Goal: Task Accomplishment & Management: Manage account settings

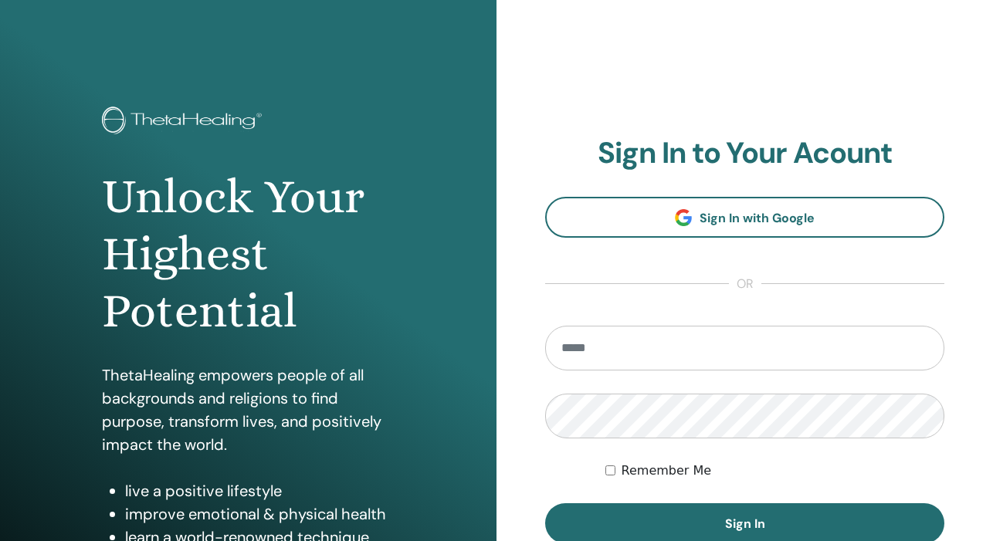
type input "**********"
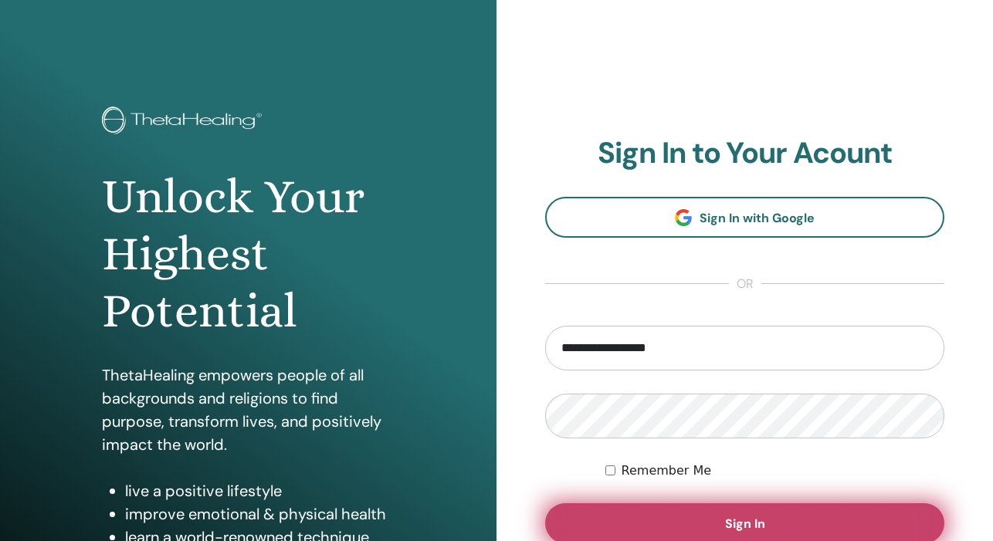
click at [713, 528] on button "Sign In" at bounding box center [744, 523] width 399 height 40
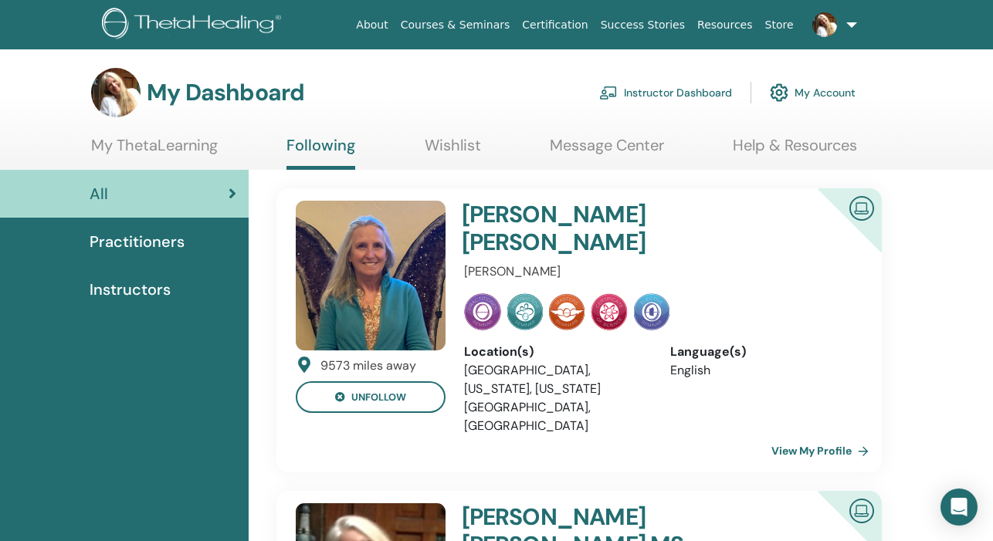
click at [684, 93] on link "Instructor Dashboard" at bounding box center [665, 93] width 133 height 34
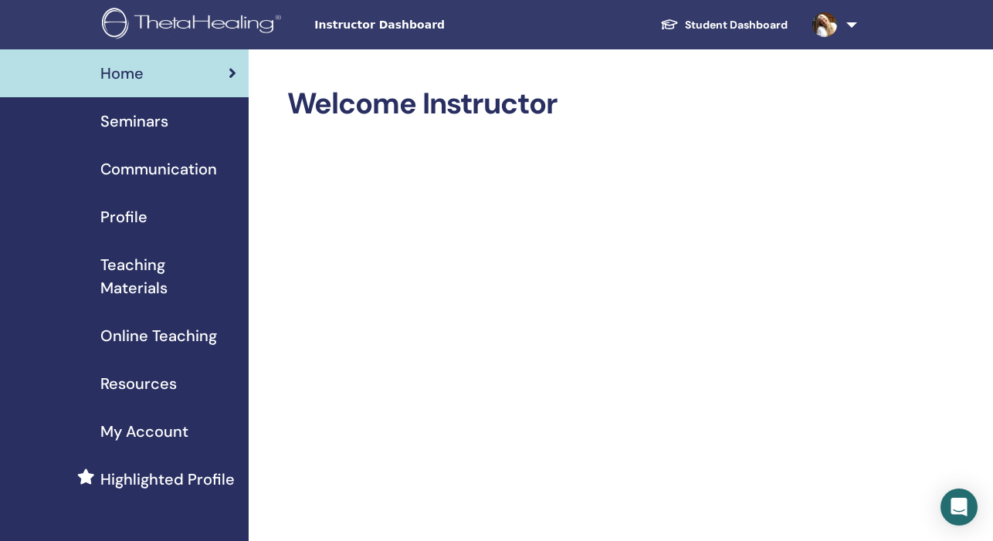
click at [830, 27] on img at bounding box center [824, 24] width 25 height 25
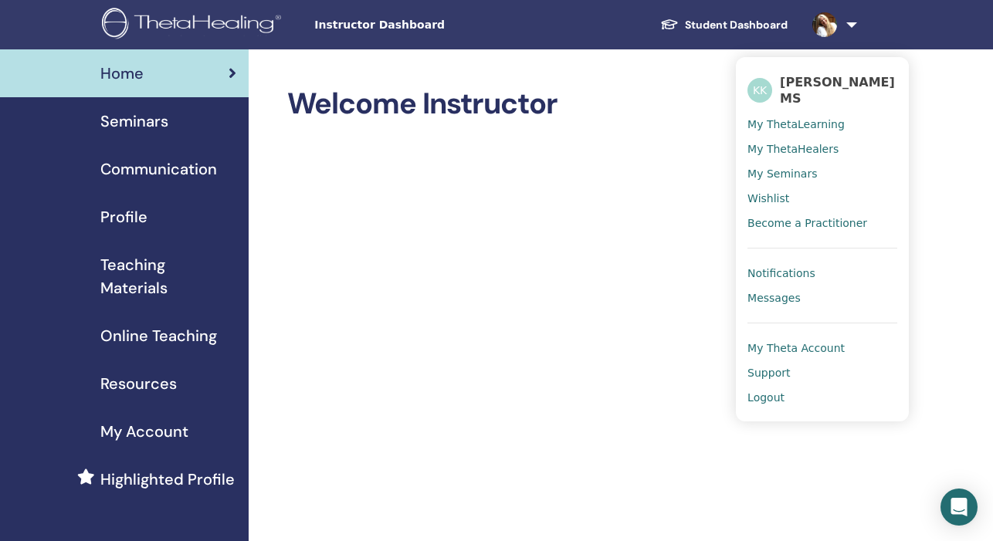
click at [830, 27] on img at bounding box center [824, 24] width 25 height 25
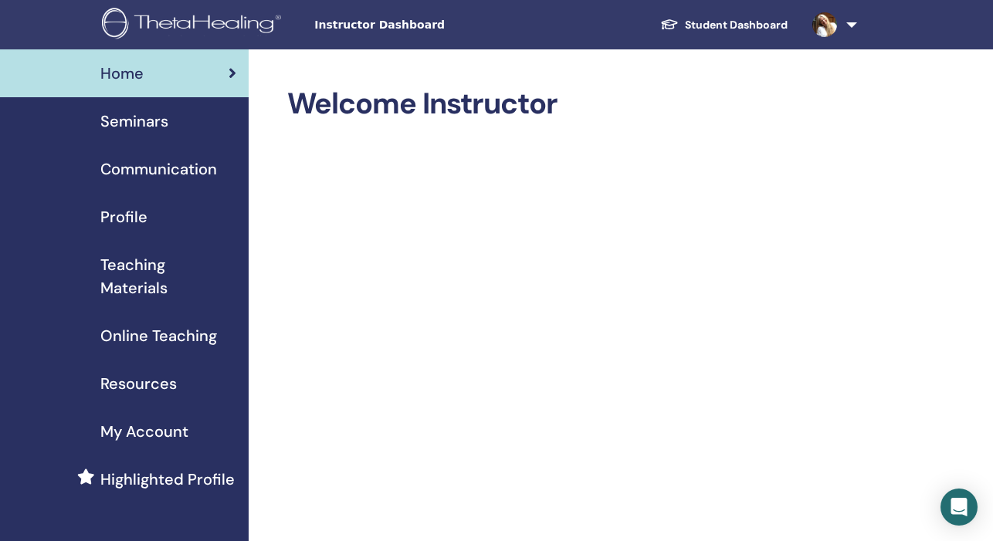
click at [146, 121] on span "Seminars" at bounding box center [134, 121] width 68 height 23
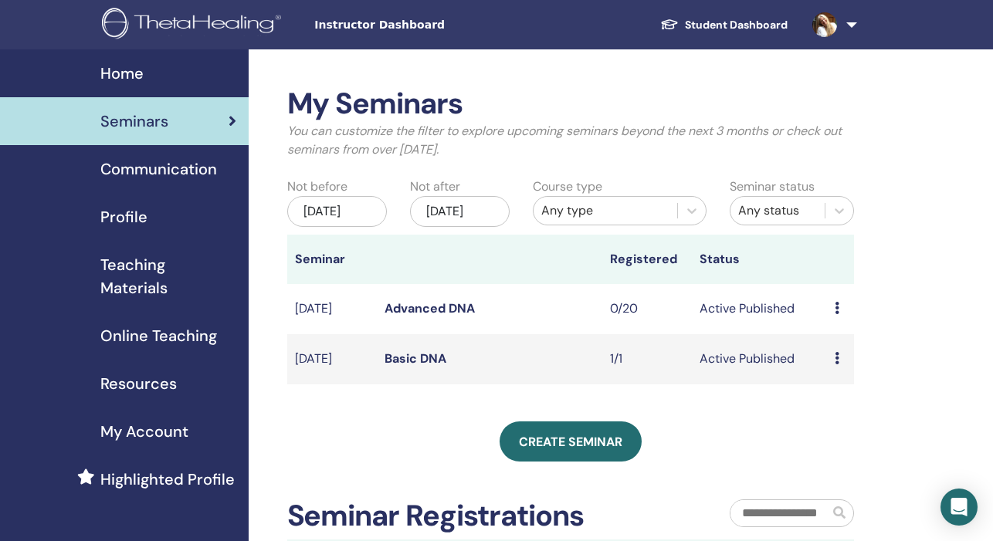
click at [823, 370] on td "Active Published" at bounding box center [759, 359] width 135 height 50
click at [840, 368] on div "Preview Edit Attendees Cancel" at bounding box center [841, 359] width 12 height 19
click at [841, 411] on link "Edit" at bounding box center [829, 408] width 22 height 16
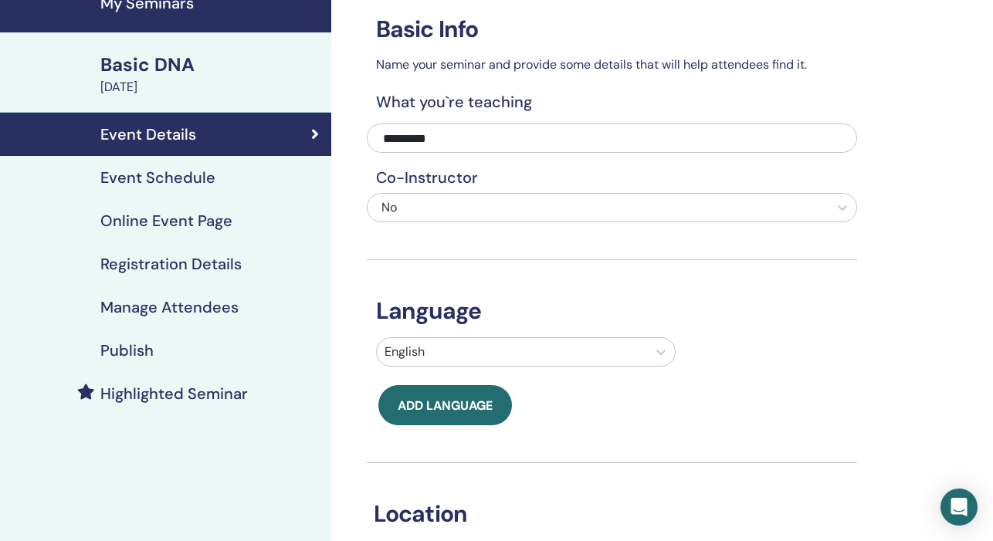
scroll to position [77, 0]
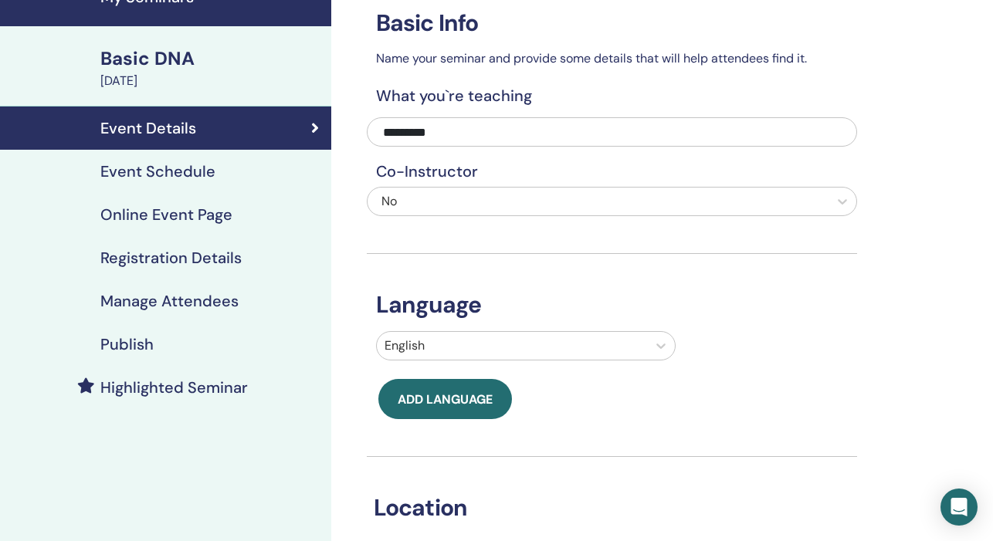
click at [147, 169] on h4 "Event Schedule" at bounding box center [157, 171] width 115 height 19
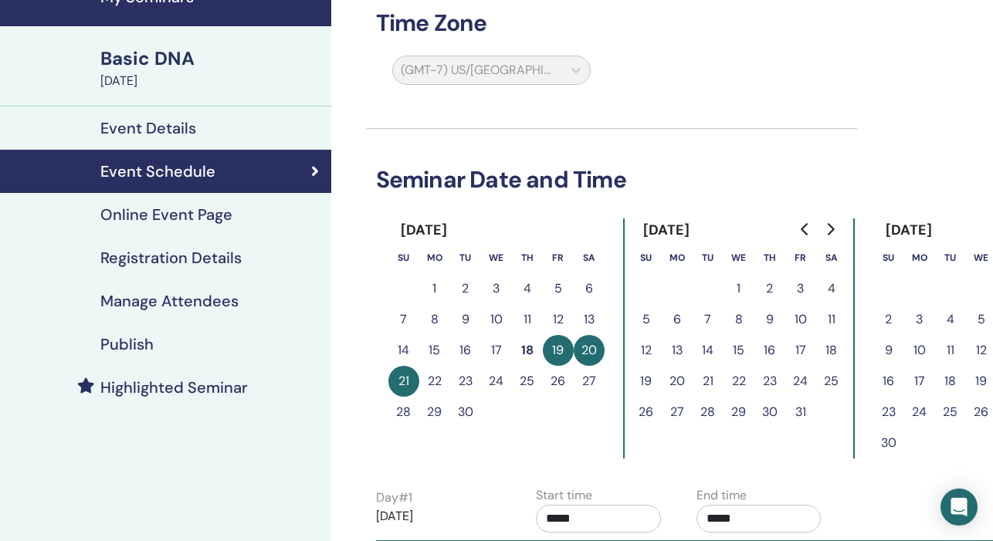
click at [151, 217] on h4 "Online Event Page" at bounding box center [166, 214] width 132 height 19
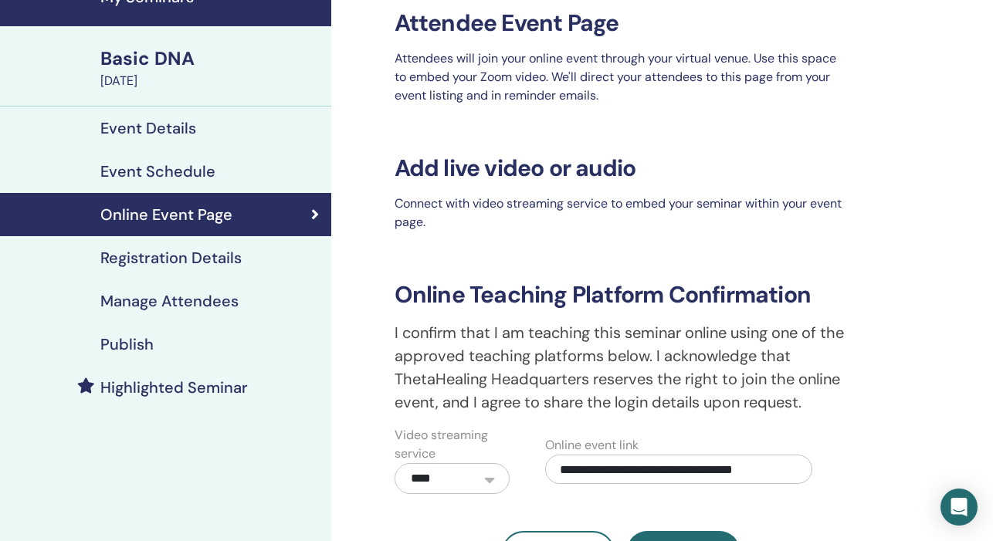
click at [153, 254] on h4 "Registration Details" at bounding box center [170, 258] width 141 height 19
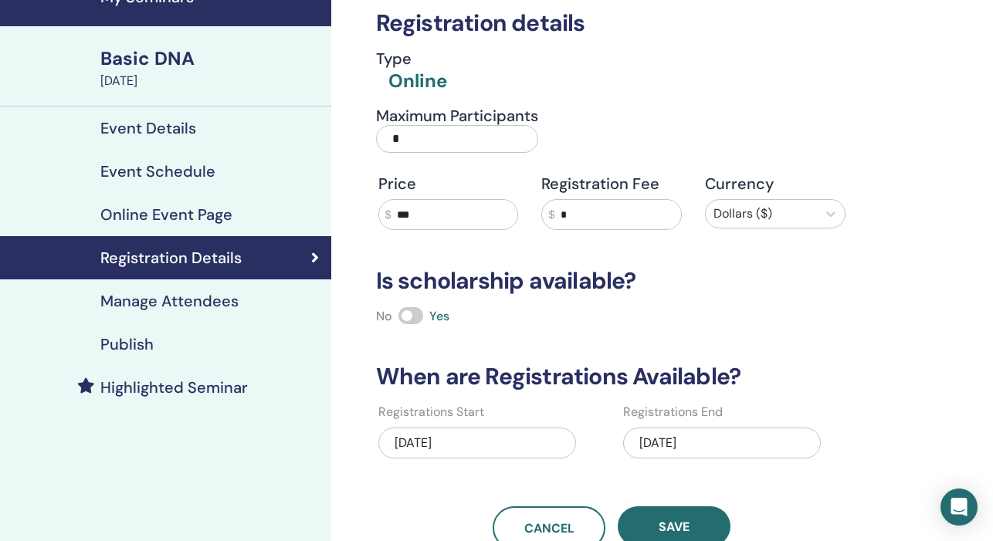
click at [410, 133] on input "*" at bounding box center [457, 139] width 162 height 28
click at [410, 134] on input "*" at bounding box center [457, 139] width 162 height 28
type input "*"
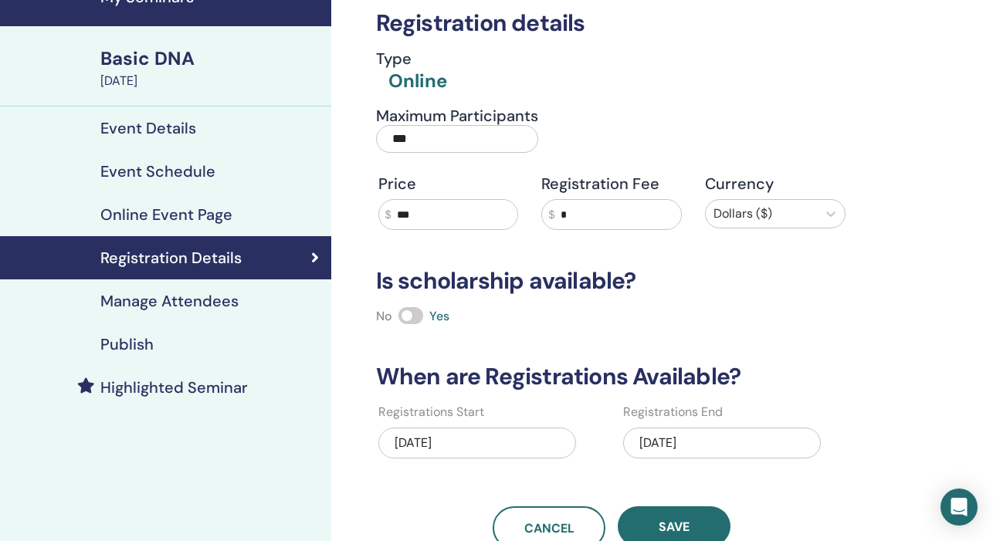
click at [410, 135] on input "***" at bounding box center [457, 139] width 162 height 28
type input "**"
click at [689, 519] on span "Save" at bounding box center [674, 527] width 31 height 16
click at [185, 293] on h4 "Manage Attendees" at bounding box center [169, 301] width 138 height 19
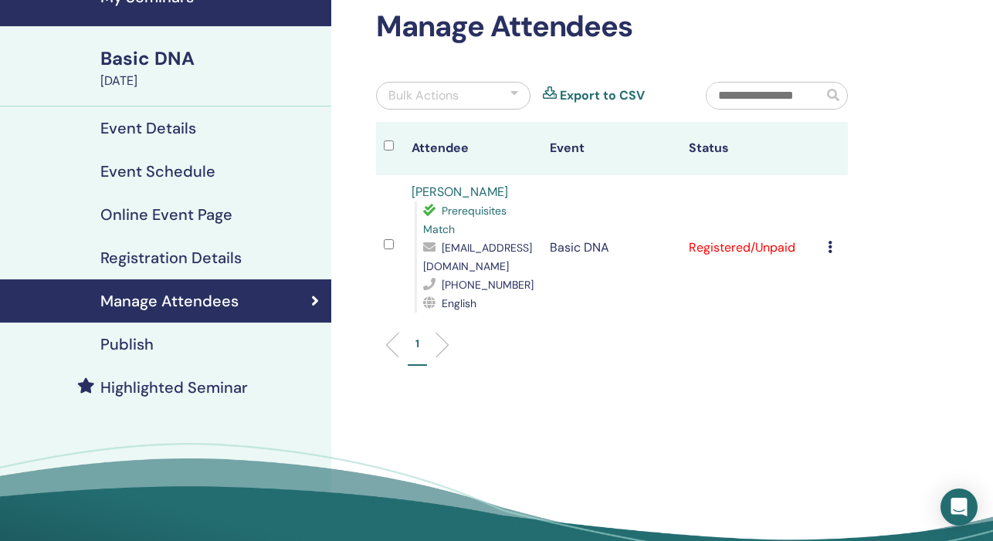
click at [128, 341] on h4 "Publish" at bounding box center [126, 344] width 53 height 19
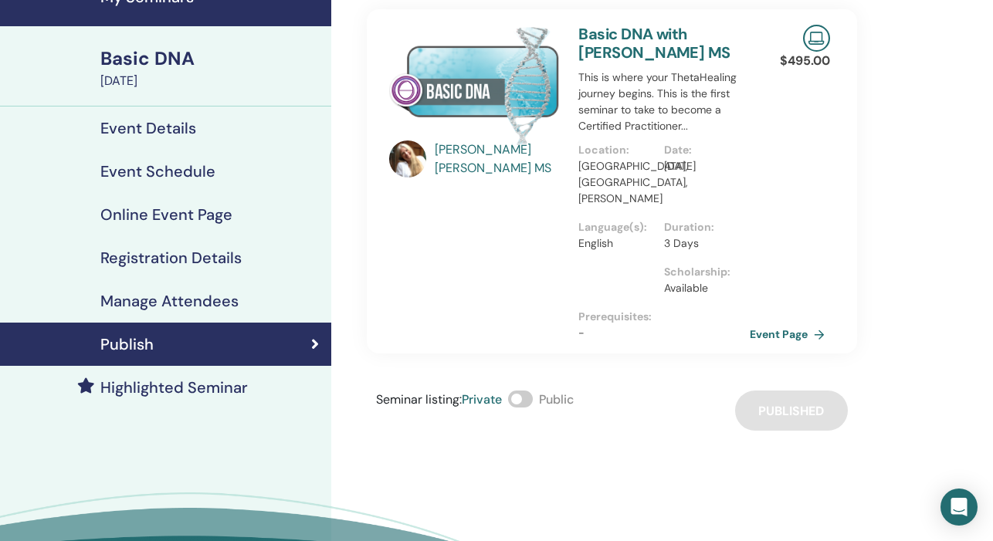
click at [151, 131] on h4 "Event Details" at bounding box center [148, 128] width 96 height 19
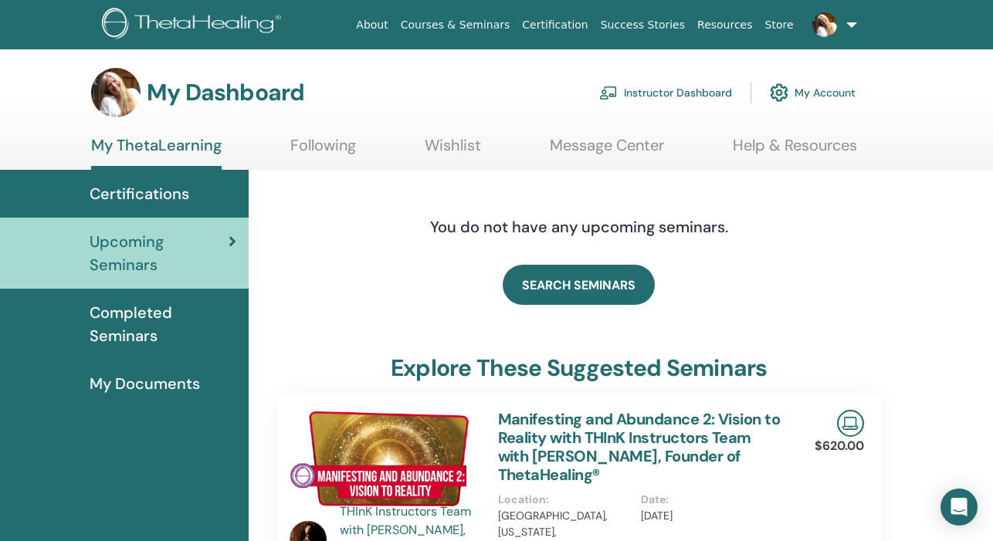
click at [667, 89] on link "Instructor Dashboard" at bounding box center [665, 93] width 133 height 34
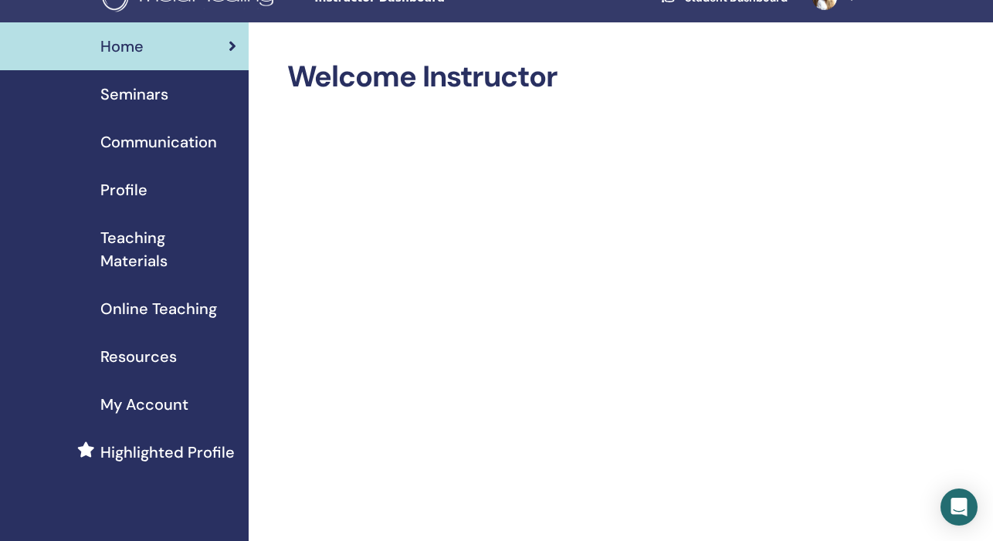
scroll to position [29, 0]
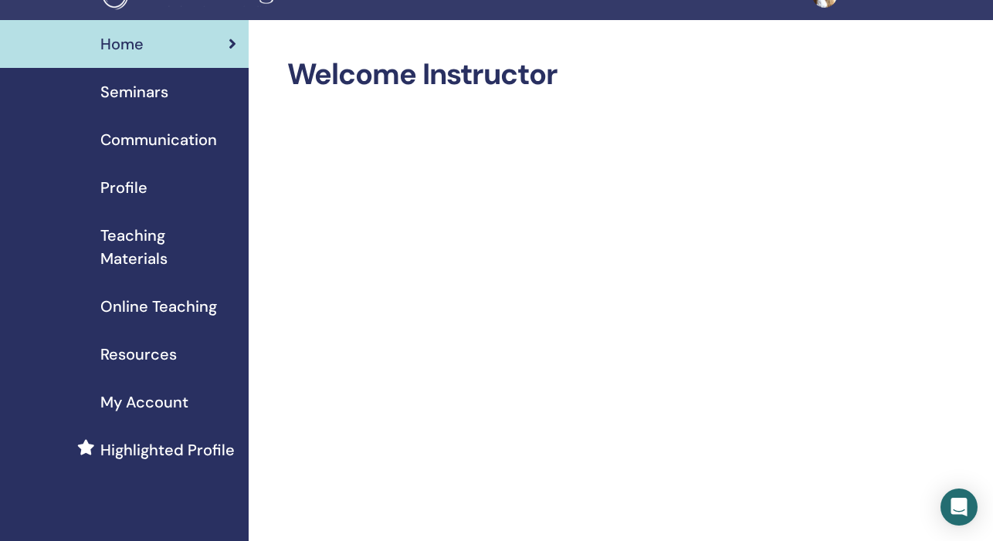
click at [146, 391] on link "My Account" at bounding box center [124, 402] width 249 height 48
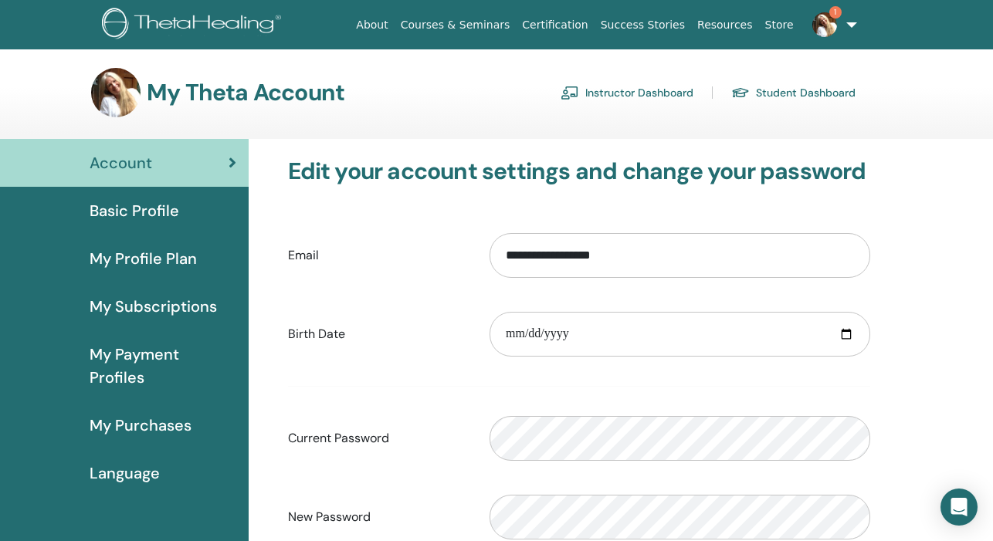
click at [147, 203] on span "Basic Profile" at bounding box center [135, 210] width 90 height 23
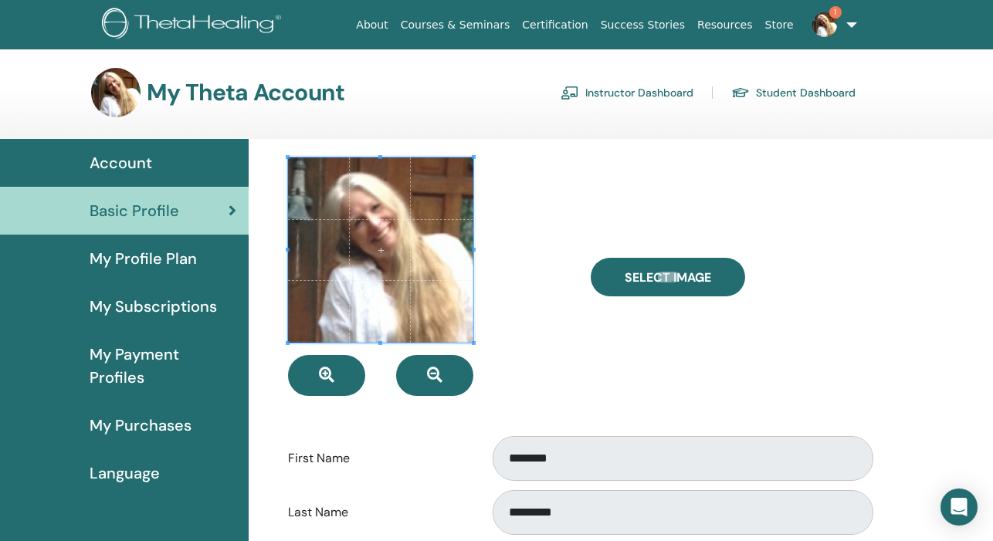
click at [129, 148] on link "Account" at bounding box center [124, 163] width 249 height 48
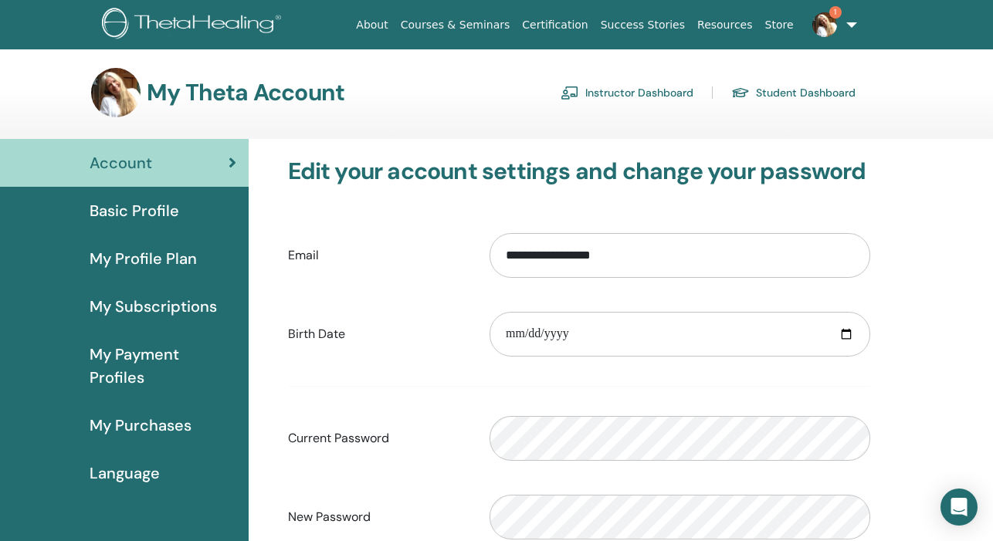
click at [620, 92] on link "Instructor Dashboard" at bounding box center [626, 92] width 133 height 25
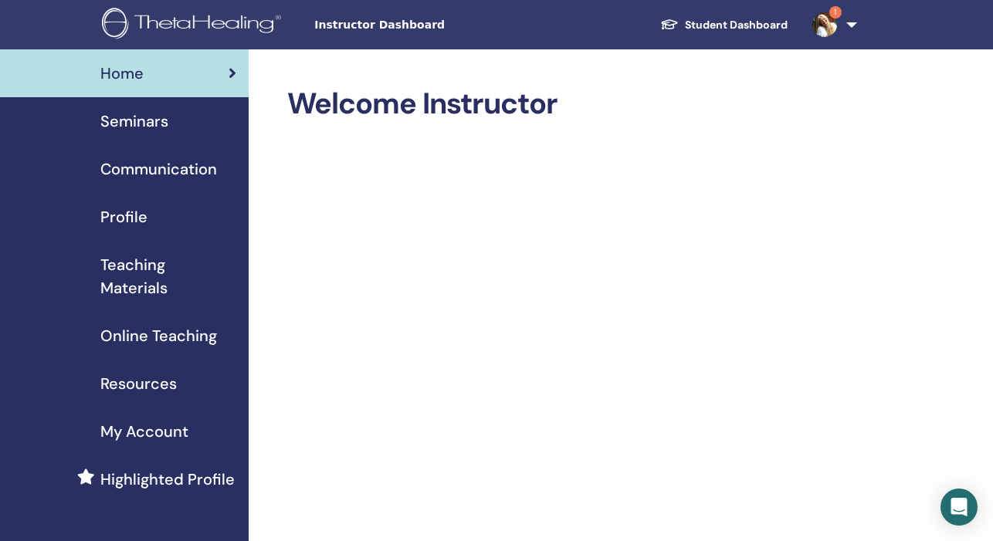
click at [137, 124] on span "Seminars" at bounding box center [134, 121] width 68 height 23
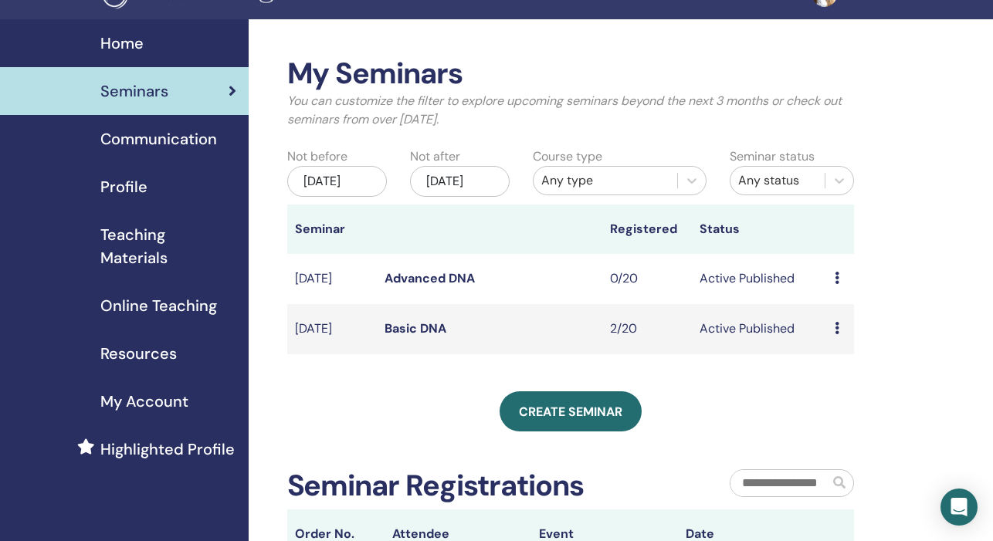
scroll to position [44, 0]
